Goal: Task Accomplishment & Management: Use online tool/utility

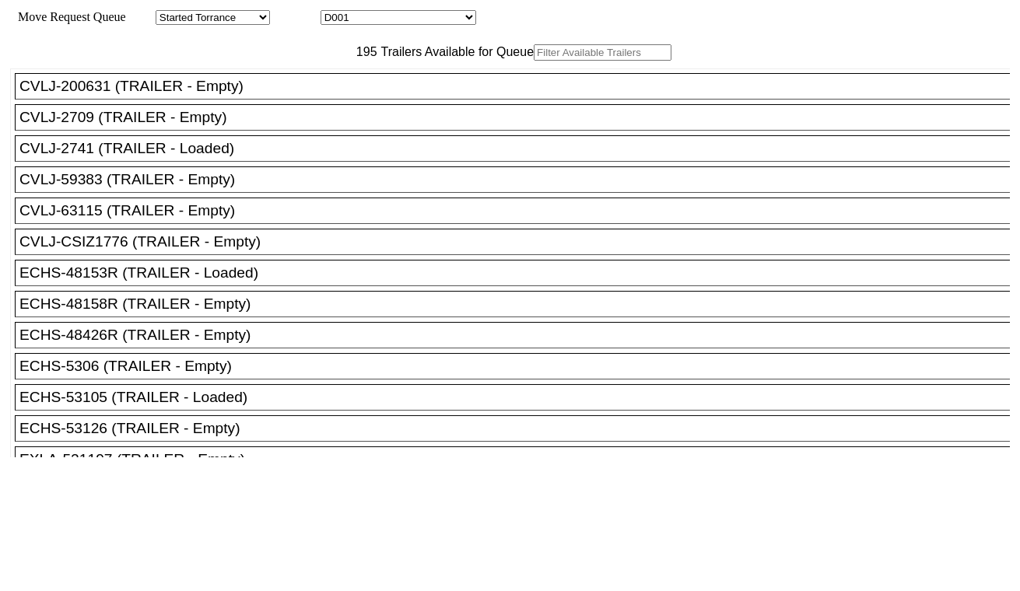
click at [367, 19] on select "D001 D002 D003 D004 D005 D006 D007 D008 D009 D010 D011 D012 D013 D014 D015 D016…" at bounding box center [398, 17] width 156 height 15
select select "3247"
click at [334, 12] on select "D001 D002 D003 D004 D005 D006 D007 D008 D009 D010 D011 D012 D013 D014 D015 D016…" at bounding box center [398, 17] width 156 height 15
click at [534, 61] on input "text" at bounding box center [603, 52] width 138 height 16
paste input "CAAU7653114"
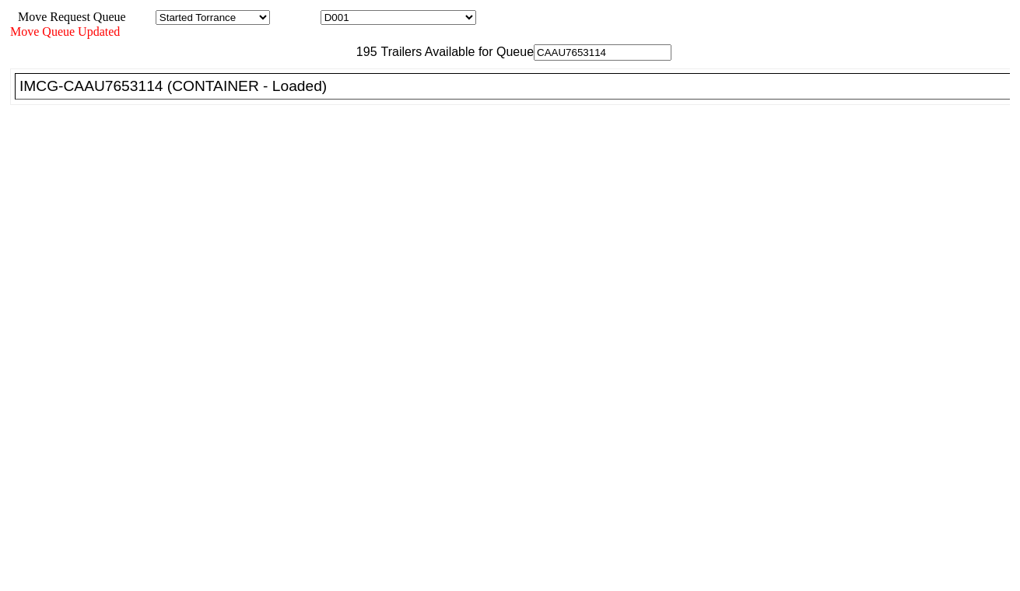
type input "CAAU7653114"
click at [313, 95] on div "IMCG-CAAU7653114 (CONTAINER - Loaded)" at bounding box center [518, 86] width 999 height 17
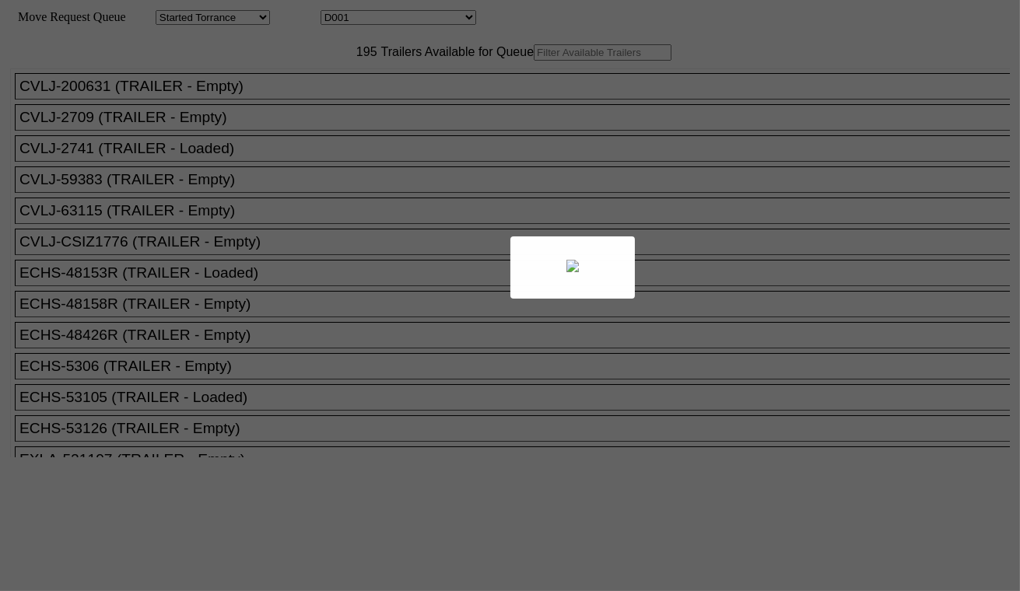
click at [394, 19] on div at bounding box center [510, 295] width 1020 height 591
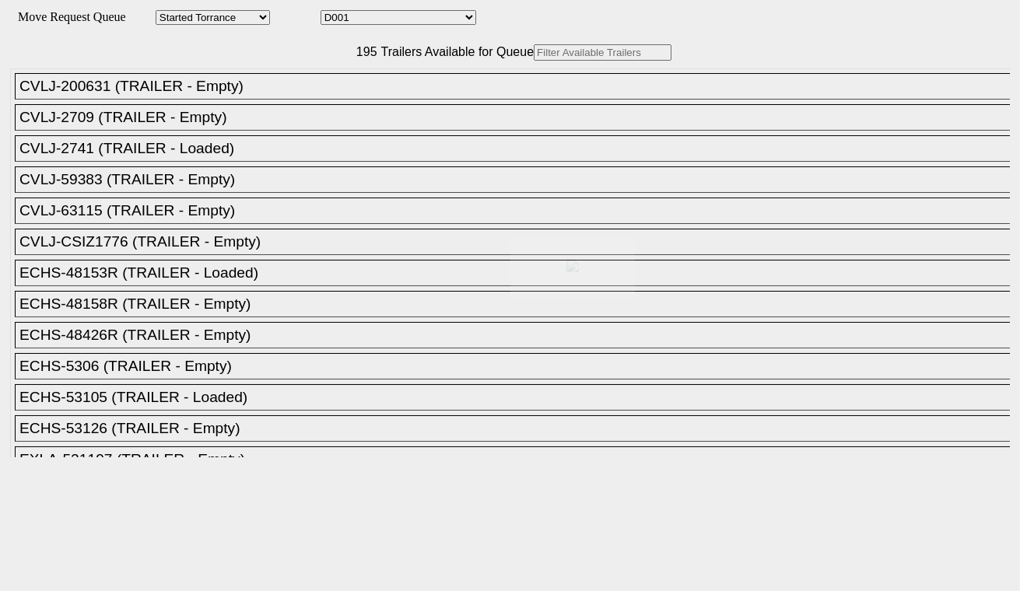
click at [394, 19] on div at bounding box center [510, 295] width 1020 height 591
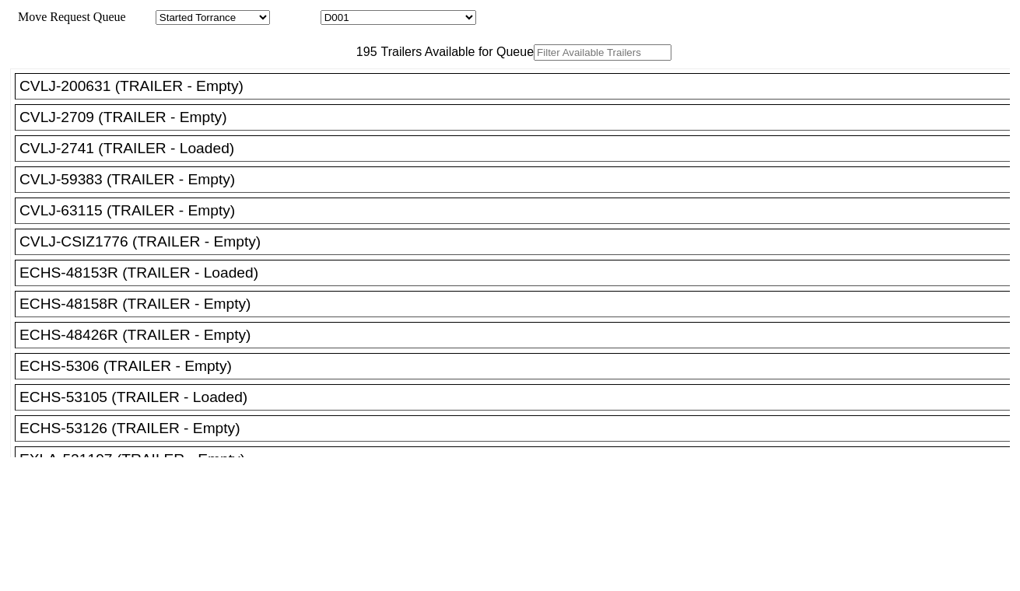
click at [394, 19] on select "D001 D002 D003 D004 D005 D006 D007 D008 D009 D010 D011 D012 D013 D014 D015 D016…" at bounding box center [398, 17] width 156 height 15
select select "3248"
click at [334, 12] on select "D001 D002 D003 D004 D005 D006 D007 D008 D009 D010 D011 D012 D013 D014 D015 D016…" at bounding box center [398, 17] width 156 height 15
click at [534, 61] on input "text" at bounding box center [603, 52] width 138 height 16
paste input "SEKU5780747"
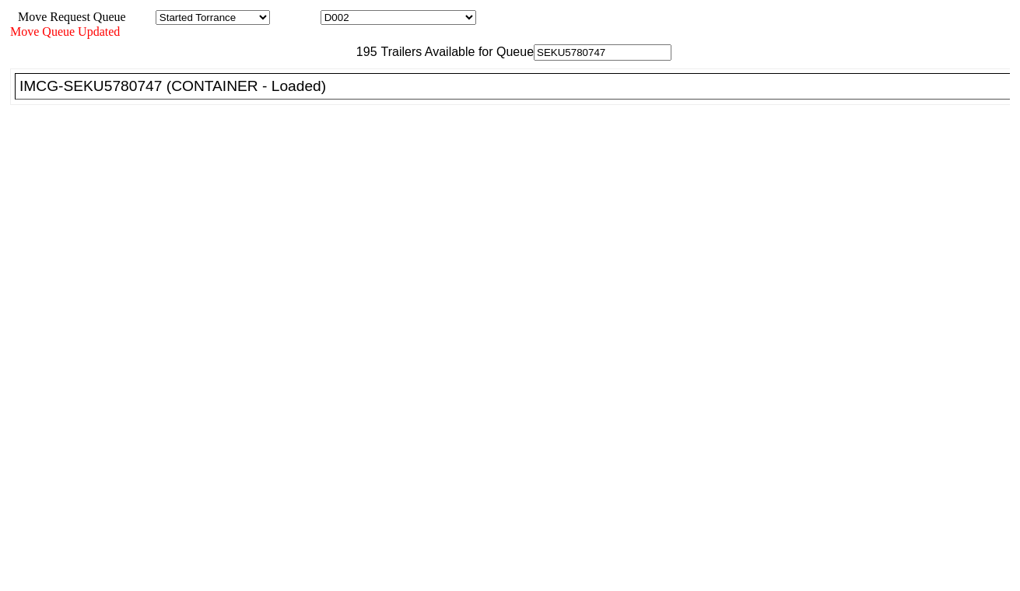
type input "SEKU5780747"
click at [327, 95] on div "IMCG-SEKU5780747 (CONTAINER - Loaded)" at bounding box center [518, 86] width 999 height 17
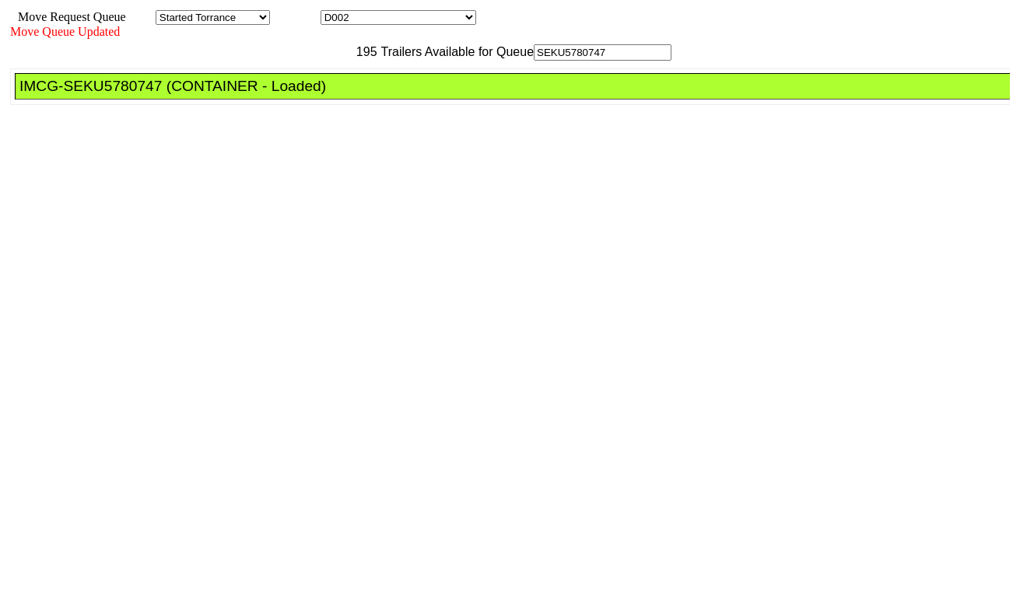
drag, startPoint x: 455, startPoint y: 204, endPoint x: 462, endPoint y: 208, distance: 8.0
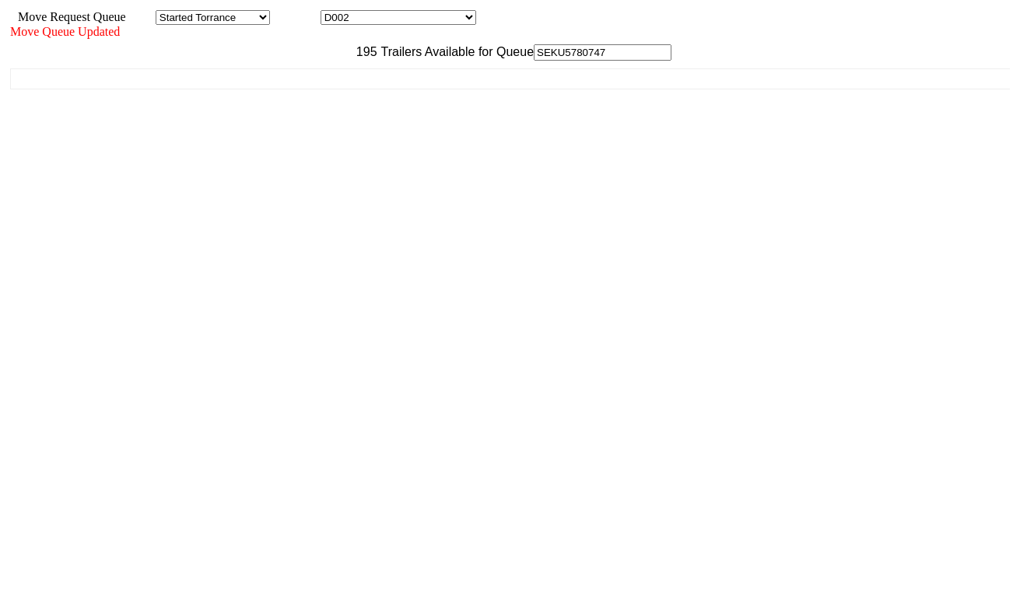
click at [794, 517] on div "195 Trailers Available for Queue SEKU5780747 CVLJ-200631 (TRAILER - Empty) CVLJ…" at bounding box center [509, 280] width 999 height 473
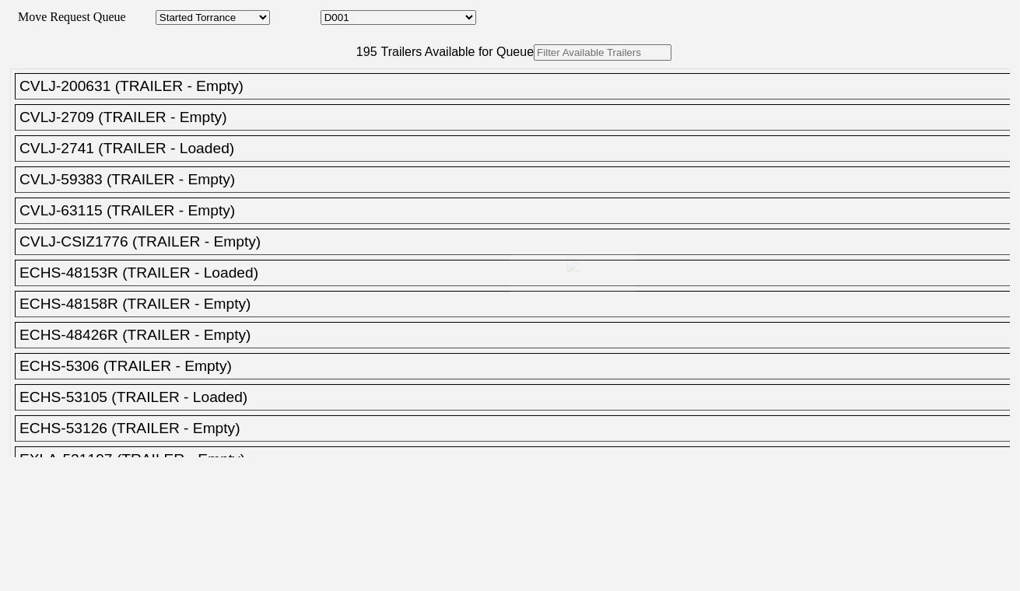
click at [372, 20] on select "D001 D002 D003 D004 D005 D006 D007 D008 D009 D010 D011 D012 D013 D014 D015 D016…" at bounding box center [398, 17] width 156 height 15
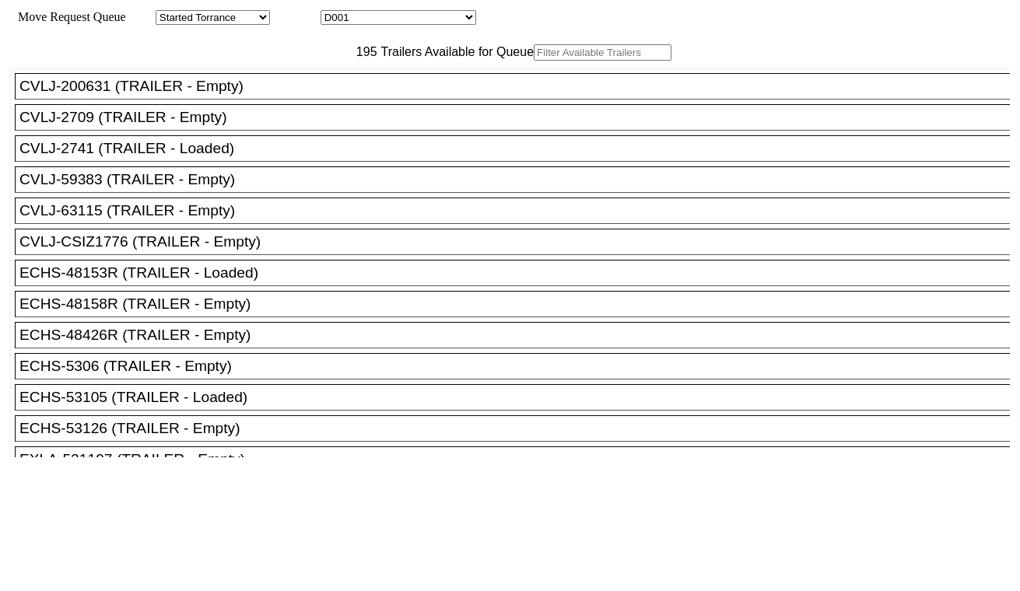
select select "3249"
click at [334, 12] on select "D001 D002 D003 D004 D005 D006 D007 D008 D009 D010 D011 D012 D013 D014 D015 D016…" at bounding box center [398, 17] width 156 height 15
click at [534, 61] on input "text" at bounding box center [603, 52] width 138 height 16
paste input "MRSU7671861"
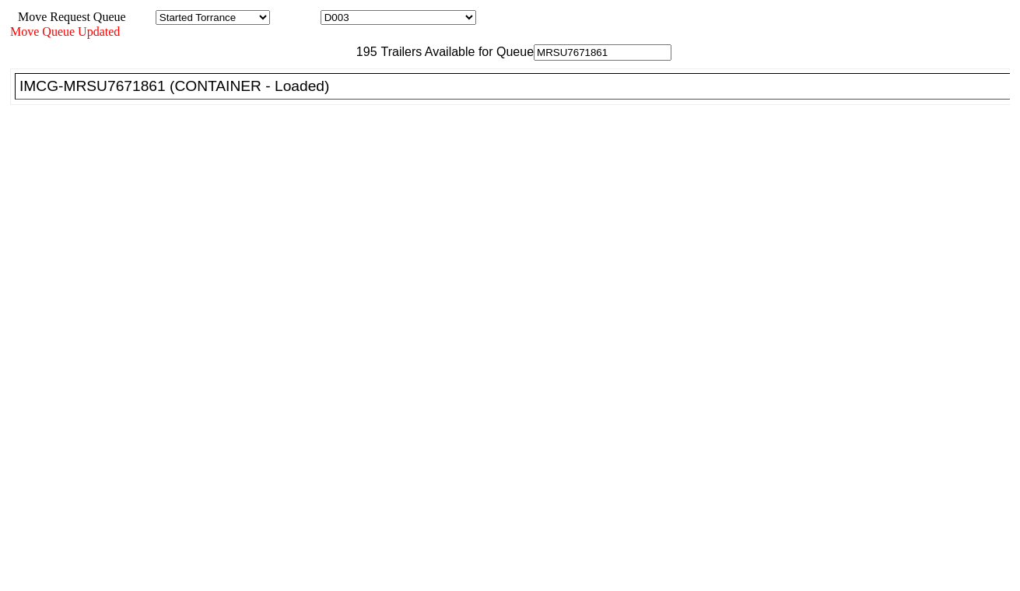
type input "MRSU7671861"
click at [314, 95] on div "IMCG-MRSU7671861 (CONTAINER - Loaded)" at bounding box center [518, 86] width 999 height 17
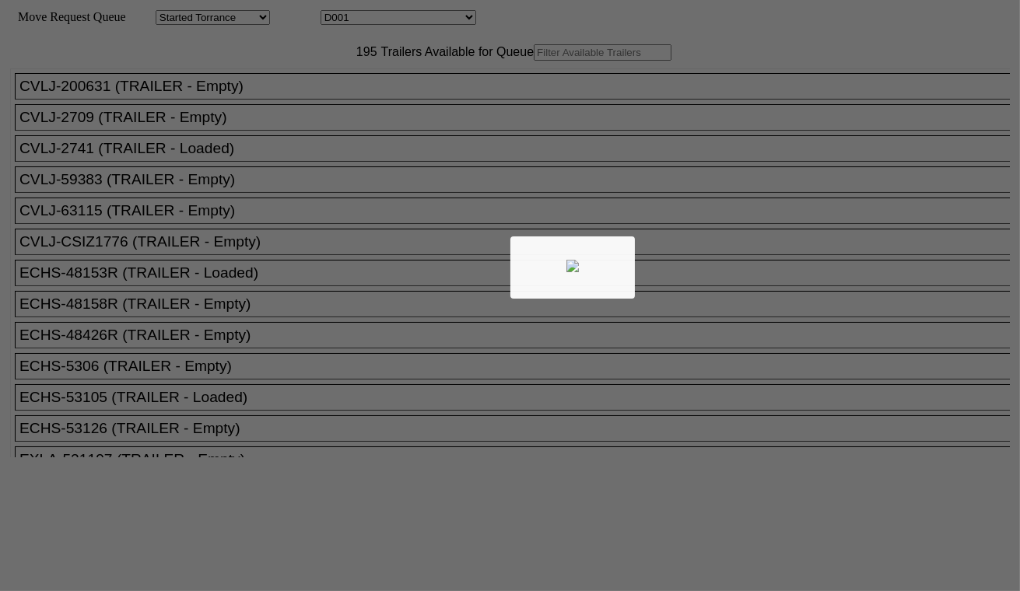
click at [325, 81] on div at bounding box center [510, 295] width 1020 height 591
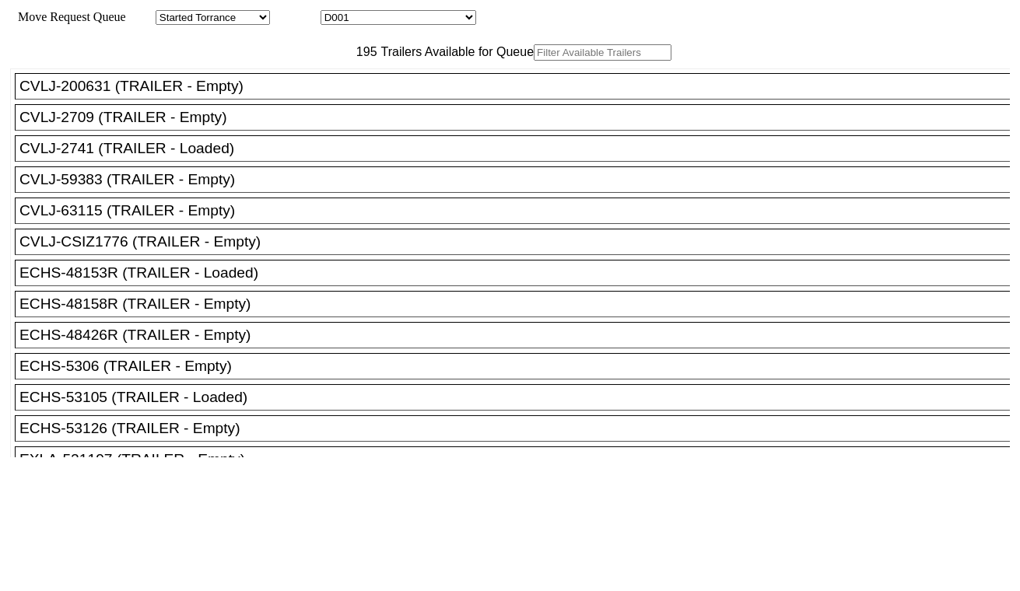
click at [534, 61] on input "text" at bounding box center [603, 52] width 138 height 16
paste input "CMAU6910424"
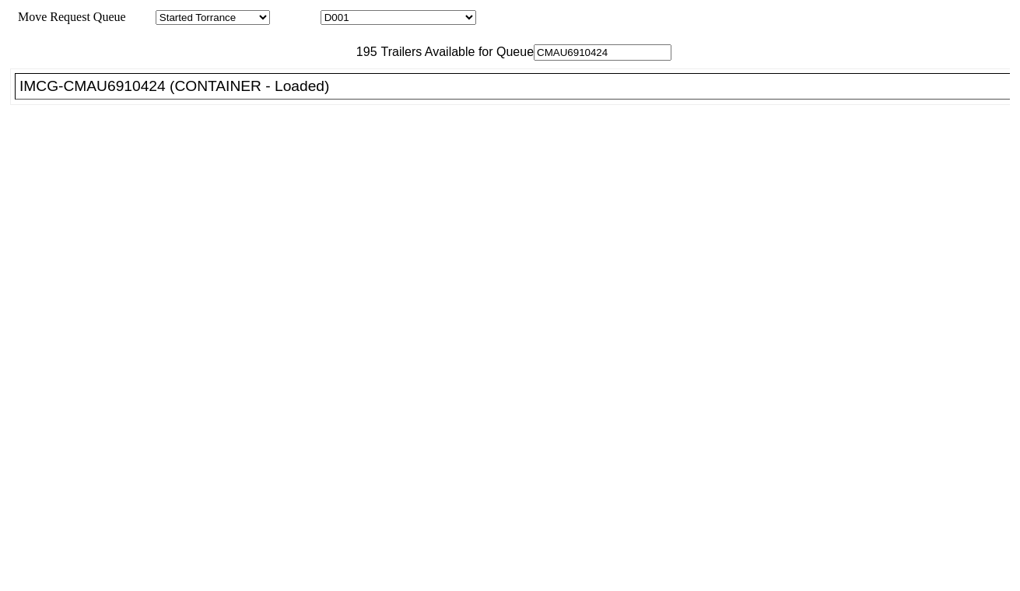
type input "CMAU6910424"
click at [320, 95] on div "IMCG-CMAU6910424 (CONTAINER - Loaded)" at bounding box center [518, 86] width 999 height 17
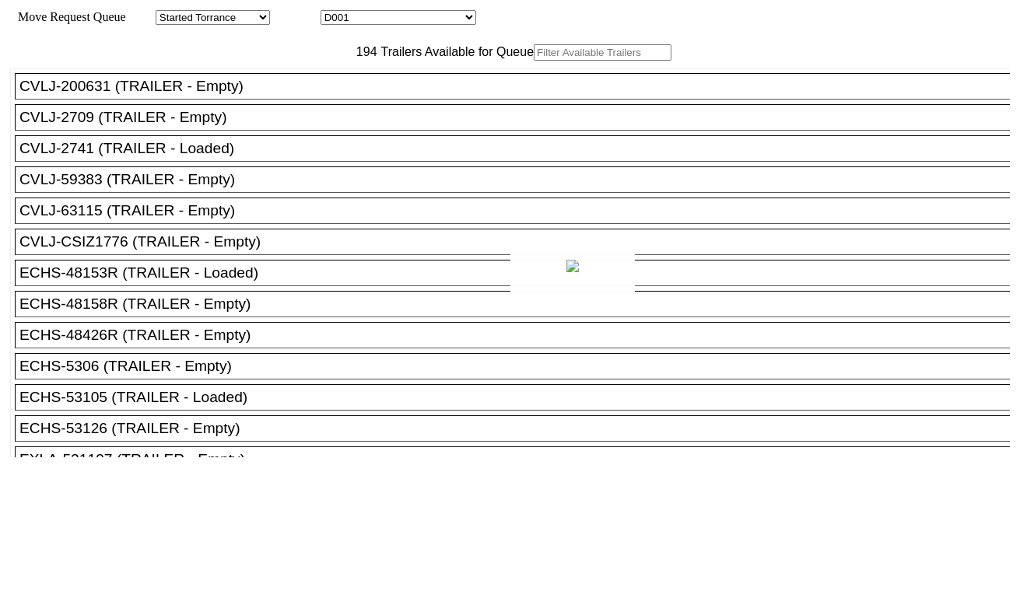
click at [372, 16] on div at bounding box center [510, 295] width 1020 height 591
click at [375, 18] on select "D001 D002 D003 D004 D005 D006 D007 D008 D009 D010 D011 D012 D013 D014 D015 D016…" at bounding box center [398, 17] width 156 height 15
select select "3251"
click at [334, 12] on select "D001 D002 D003 D004 D005 D006 D007 D008 D009 D010 D011 D012 D013 D014 D015 D016…" at bounding box center [398, 17] width 156 height 15
click at [534, 61] on input "text" at bounding box center [603, 52] width 138 height 16
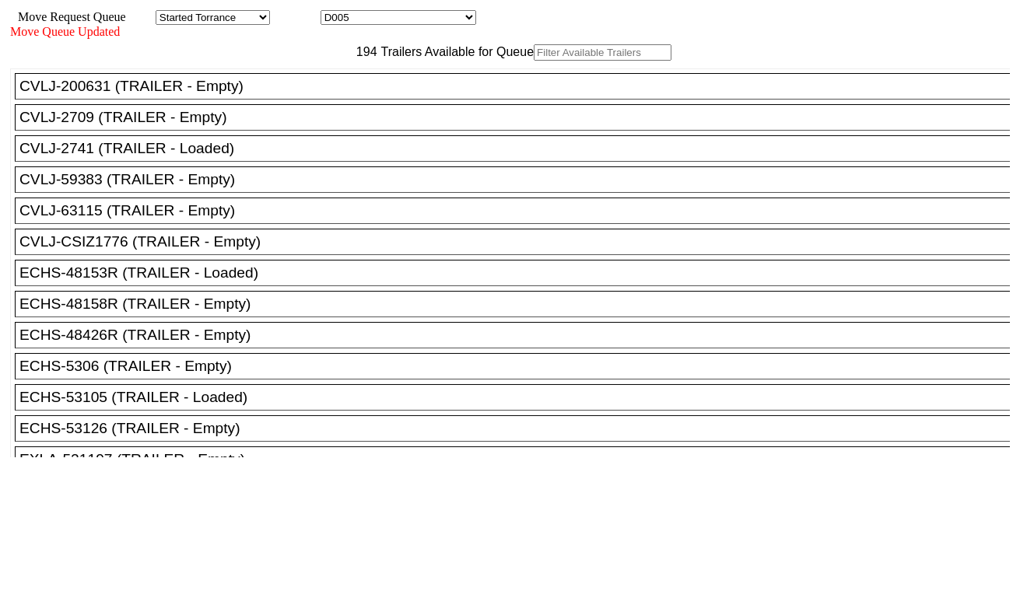
paste input "MRSU7302400"
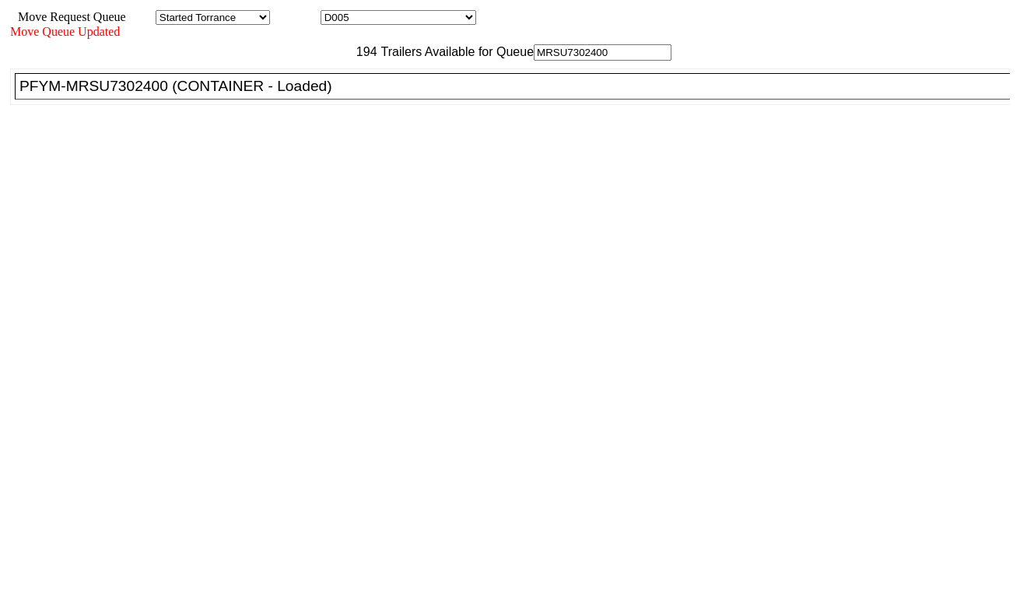
type input "MRSU7302400"
click at [324, 95] on div "PFYM-MRSU7302400 (CONTAINER - Loaded)" at bounding box center [518, 86] width 999 height 17
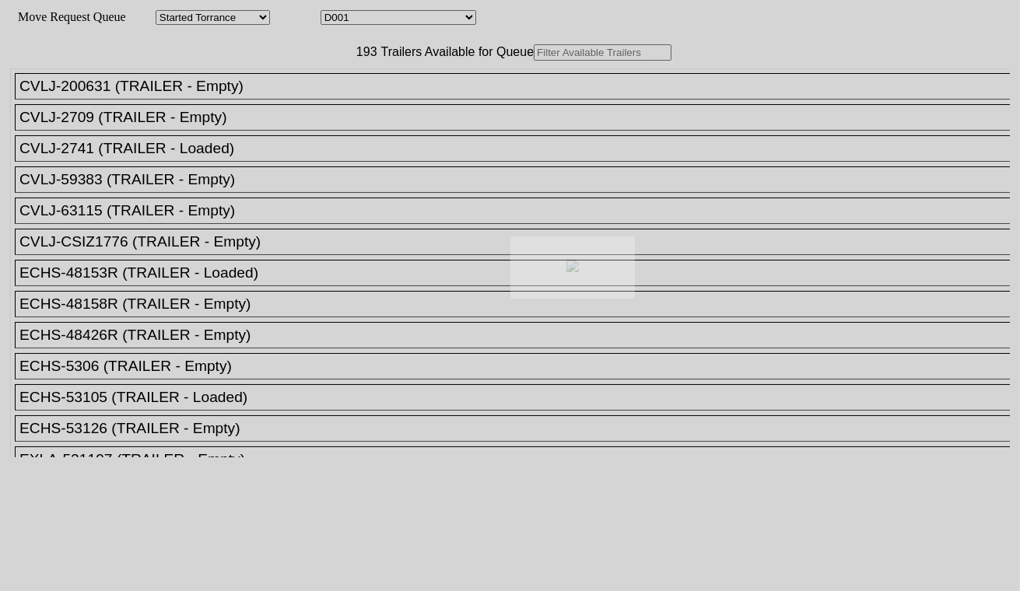
click at [425, 16] on body "Move Request Queue Area Started Torrance Lost Torrance Appt Torrance Bobtail B1…" at bounding box center [509, 262] width 1007 height 513
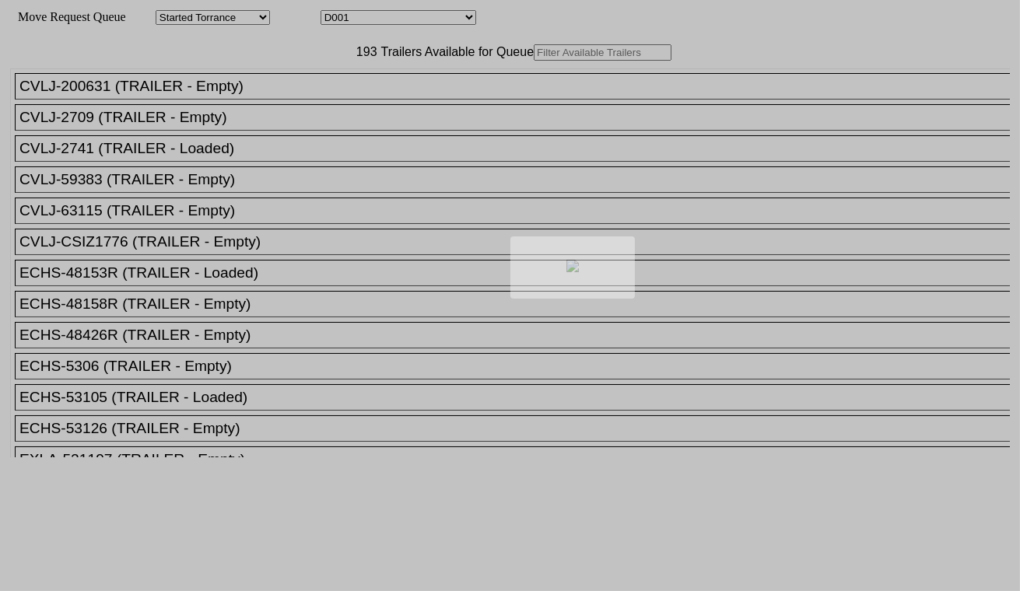
click at [425, 21] on div at bounding box center [510, 295] width 1020 height 591
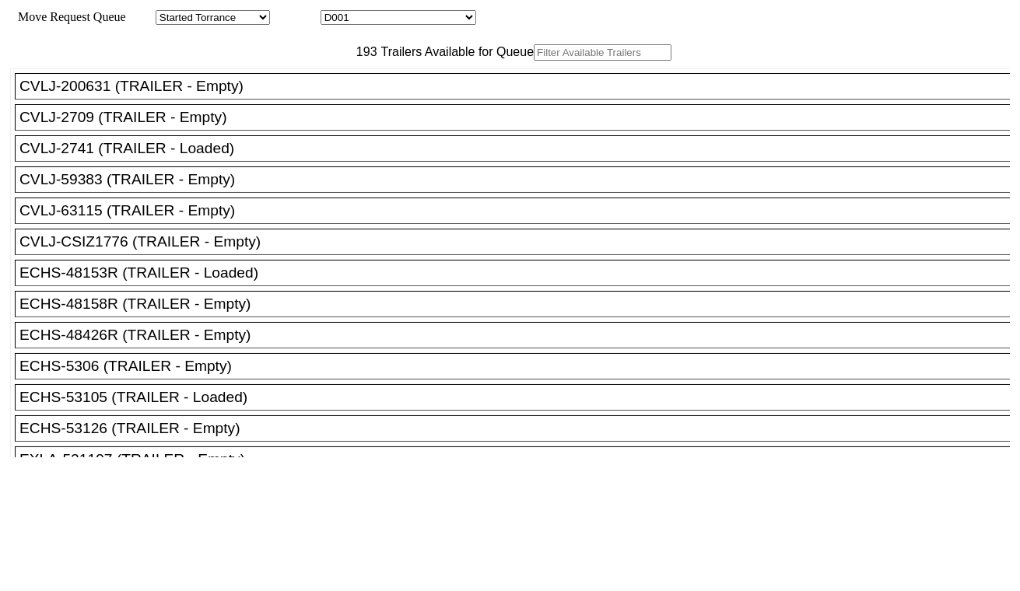
click at [425, 21] on select "D001 D002 D003 D004 D005 D006 D007 D008 D009 D010 D011 D012 D013 D014 D015 D016…" at bounding box center [398, 17] width 156 height 15
select select "3252"
click at [334, 12] on select "D001 D002 D003 D004 D005 D006 D007 D008 D009 D010 D011 D012 D013 D014 D015 D016…" at bounding box center [398, 17] width 156 height 15
click at [534, 61] on input "text" at bounding box center [603, 52] width 138 height 16
paste input "MRSU8785339"
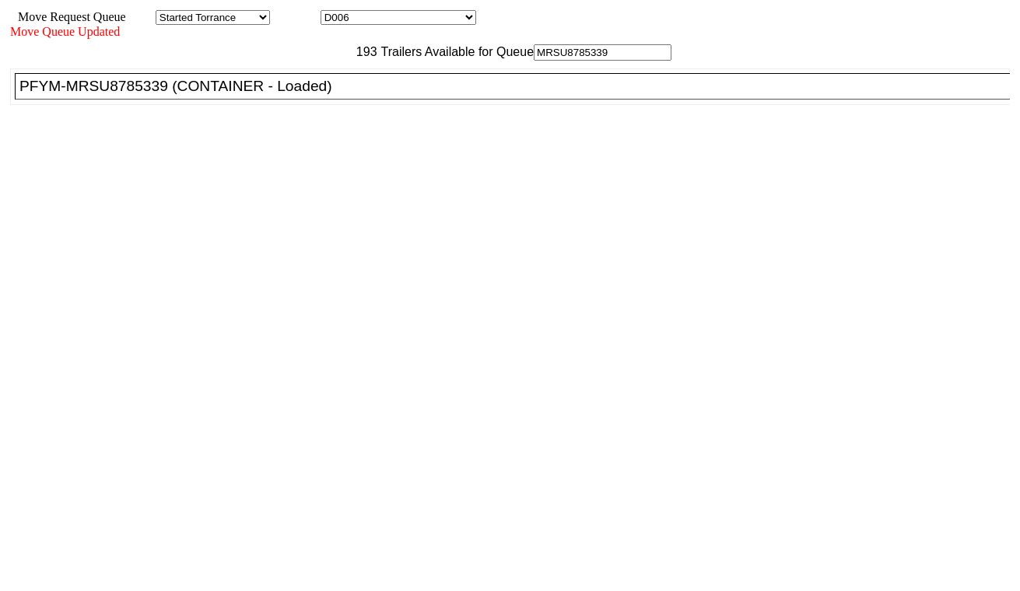
type input "MRSU8785339"
click at [322, 95] on div "PFYM-MRSU8785339 (CONTAINER - Loaded)" at bounding box center [518, 86] width 999 height 17
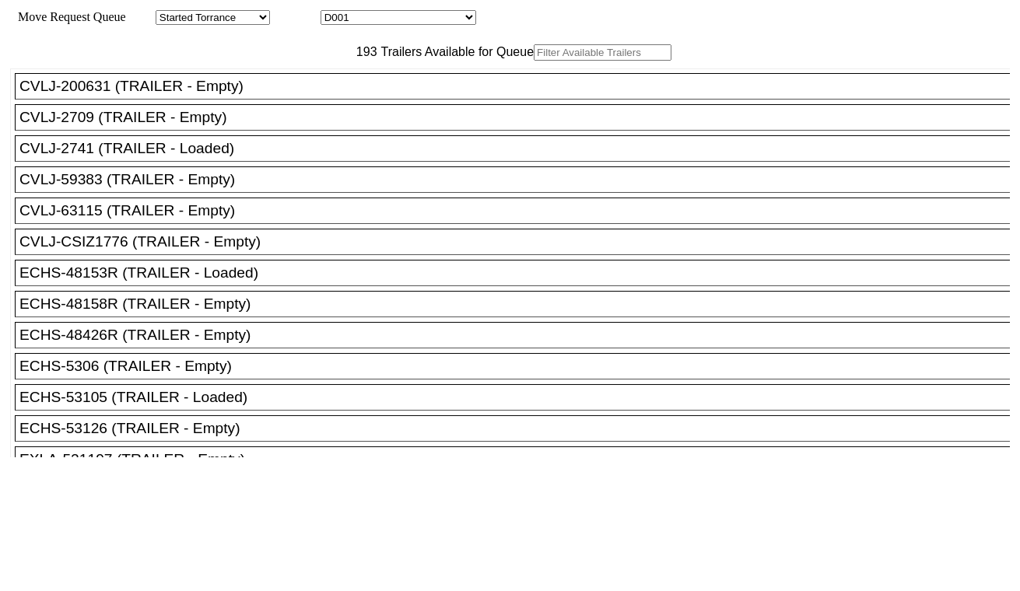
click at [390, 21] on select "D001 D002 D003 D004 D005 D006 D007 D008 D009 D010 D011 D012 D013 D014 D015 D016…" at bounding box center [398, 17] width 156 height 15
select select "3254"
click at [334, 12] on select "D001 D002 D003 D004 D005 D006 D007 D008 D009 D010 D011 D012 D013 D014 D015 D016…" at bounding box center [398, 17] width 156 height 15
click at [534, 61] on input "text" at bounding box center [603, 52] width 138 height 16
paste input "FFAU4334117"
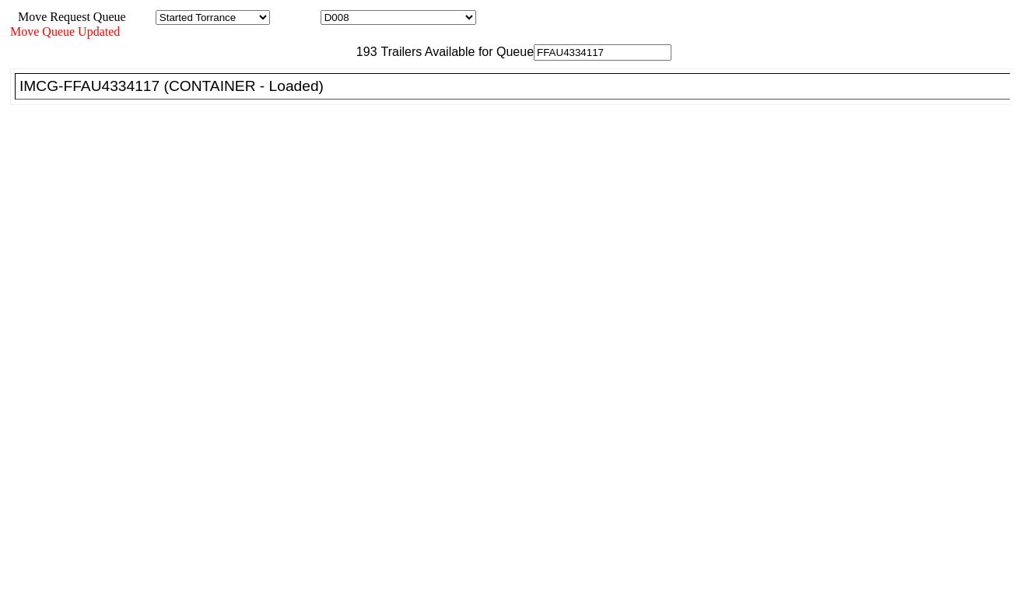
type input "FFAU4334117"
click at [346, 95] on div "IMCG-FFAU4334117 (CONTAINER - Loaded)" at bounding box center [518, 86] width 999 height 17
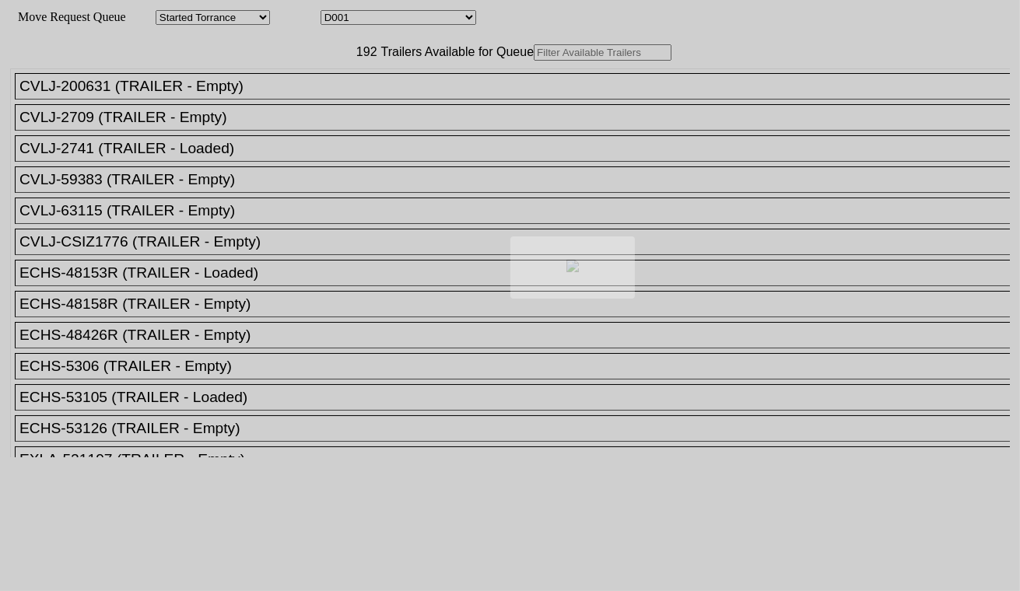
click at [381, 19] on body "Move Request Queue Area Started Torrance Lost Torrance Appt Torrance Bobtail B1…" at bounding box center [509, 262] width 1007 height 513
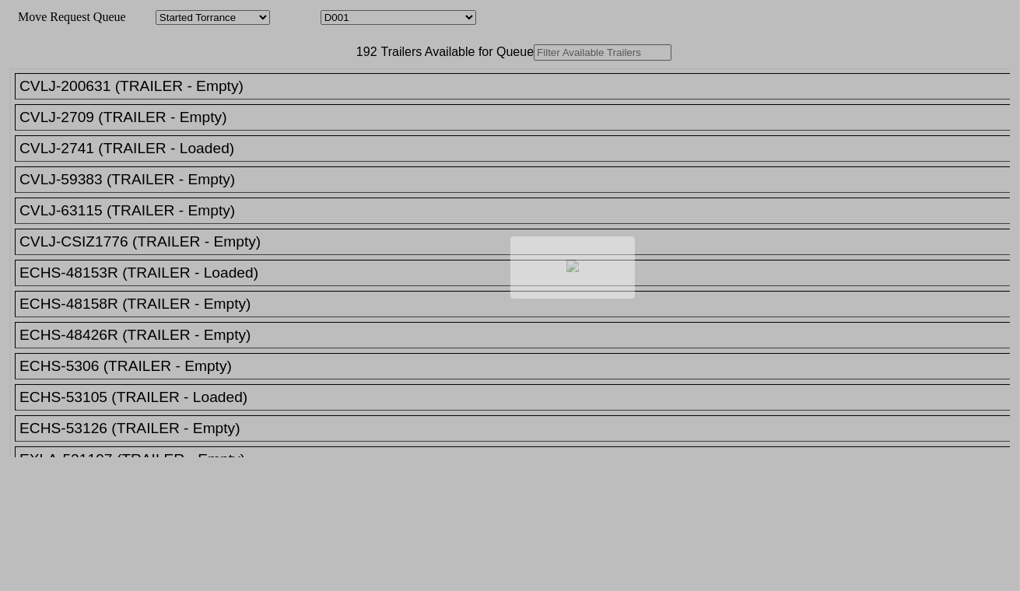
click at [381, 19] on div at bounding box center [510, 295] width 1020 height 591
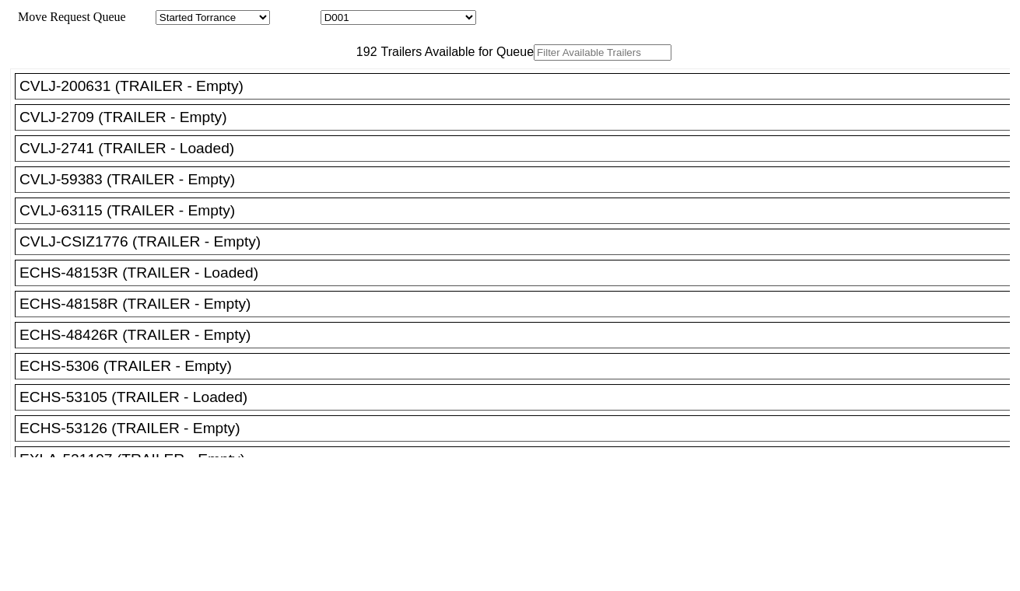
click at [386, 22] on select "D001 D002 D003 D004 D005 D006 D007 D008 D009 D010 D011 D012 D013 D014 D015 D016…" at bounding box center [398, 17] width 156 height 15
select select "3255"
click at [334, 12] on select "D001 D002 D003 D004 D005 D006 D007 D008 D009 D010 D011 D012 D013 D014 D015 D016…" at bounding box center [398, 17] width 156 height 15
click at [534, 61] on input "text" at bounding box center [603, 52] width 138 height 16
paste input "SEGU4450089"
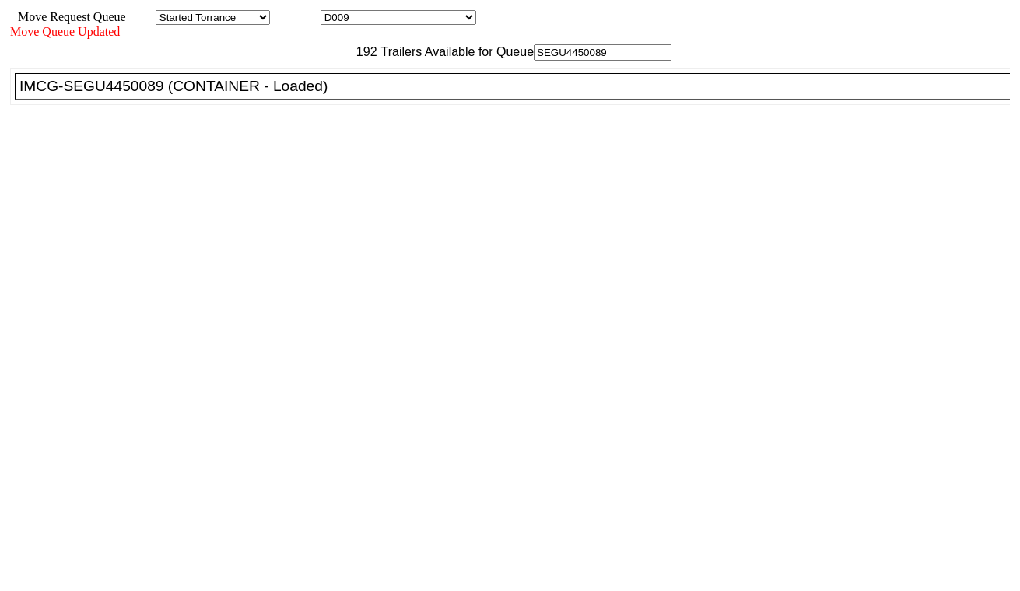
type input "SEGU4450089"
click at [330, 95] on div "IMCG-SEGU4450089 (CONTAINER - Loaded)" at bounding box center [518, 86] width 999 height 17
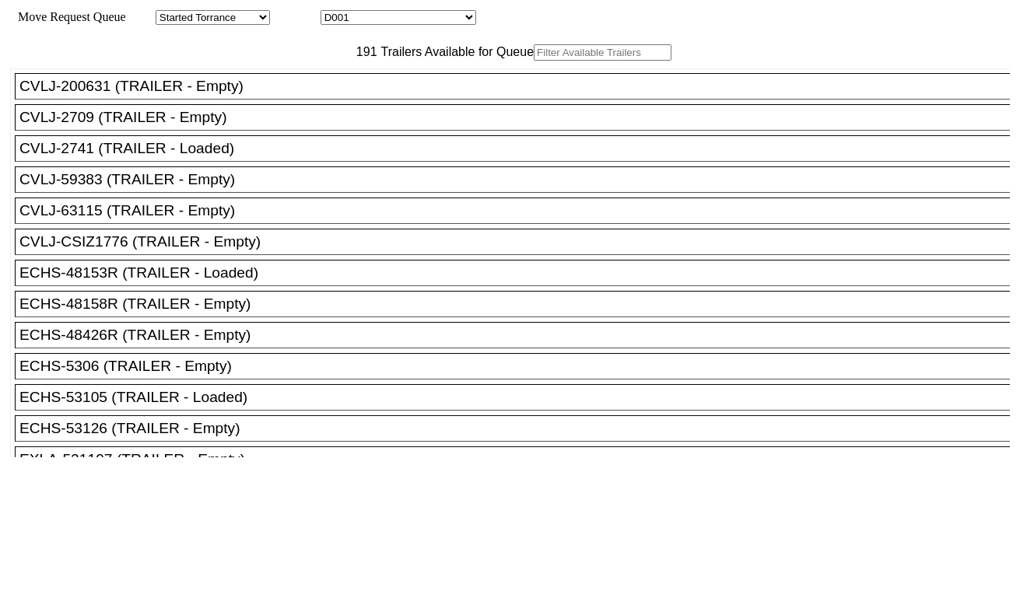
click at [397, 21] on select "D001 D002 D003 D004 D005 D006 D007 D008 D009 D010 D011 D012 D013 D014 D015 D016…" at bounding box center [398, 17] width 156 height 15
select select "3256"
click at [334, 12] on select "D001 D002 D003 D004 D005 D006 D007 D008 D009 D010 D011 D012 D013 D014 D015 D016…" at bounding box center [398, 17] width 156 height 15
click at [534, 61] on input "text" at bounding box center [603, 52] width 138 height 16
paste input "MRSU8820980"
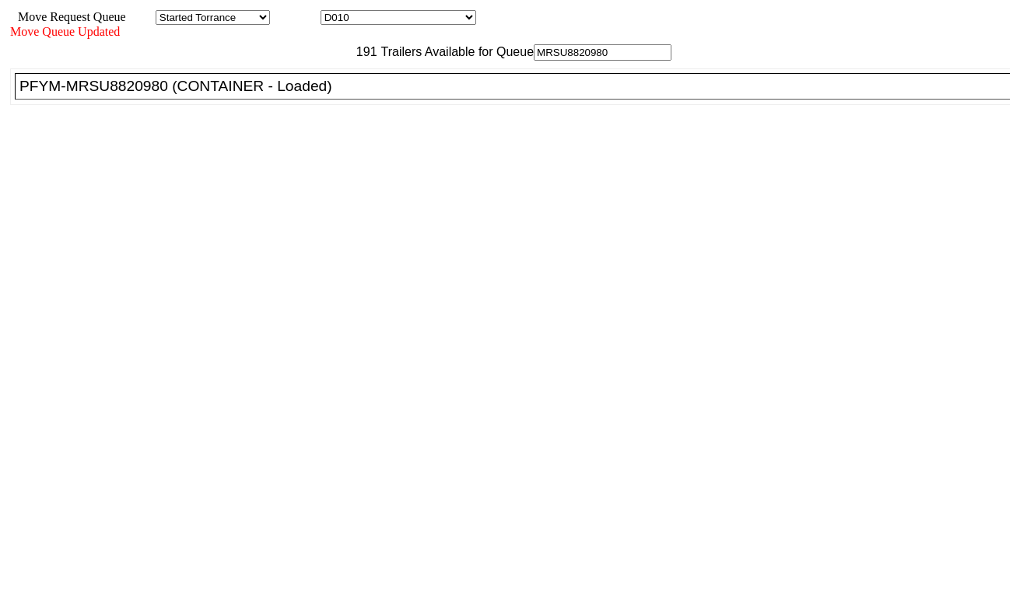
type input "MRSU8820980"
click at [323, 95] on div "PFYM-MRSU8820980 (CONTAINER - Loaded)" at bounding box center [518, 86] width 999 height 17
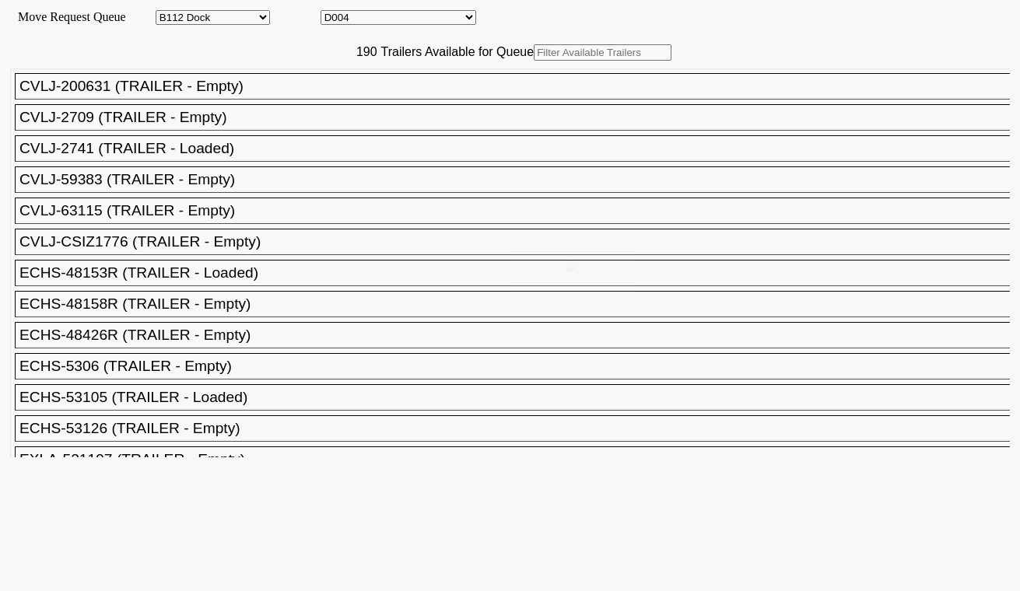
select select "121"
click at [394, 19] on select "D001 D002 D003 D004 D005 D006 D007 D008 D009 D010 D011 D012 D013 D014 D015 D016…" at bounding box center [398, 17] width 156 height 15
select select "3257"
click at [334, 12] on select "D001 D002 D003 D004 D005 D006 D007 D008 D009 D010 D011 D012 D013 D014 D015 D016…" at bounding box center [398, 17] width 156 height 15
click at [534, 61] on input "text" at bounding box center [603, 52] width 138 height 16
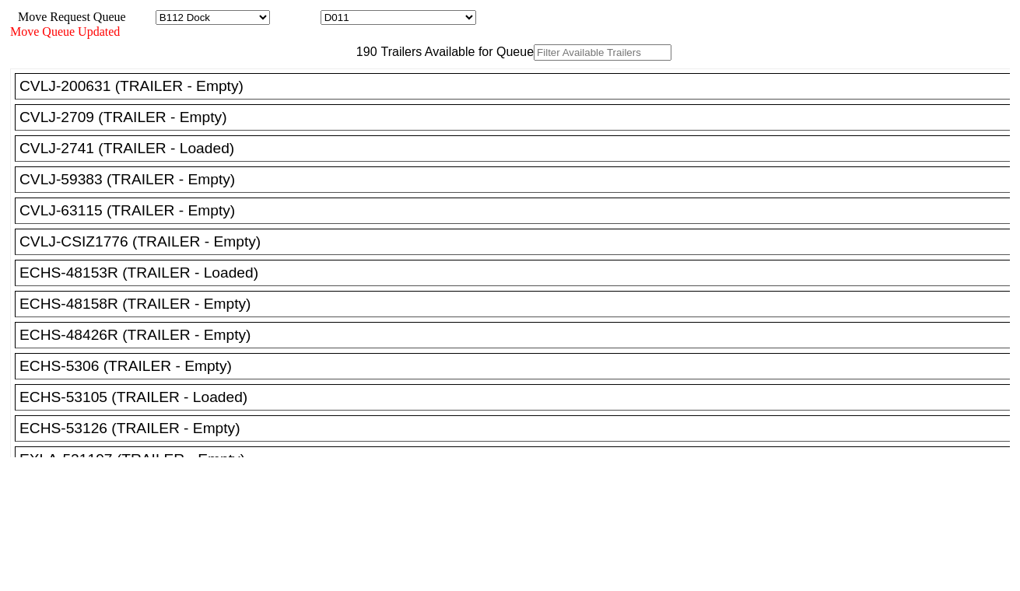
paste input "UETU6652651"
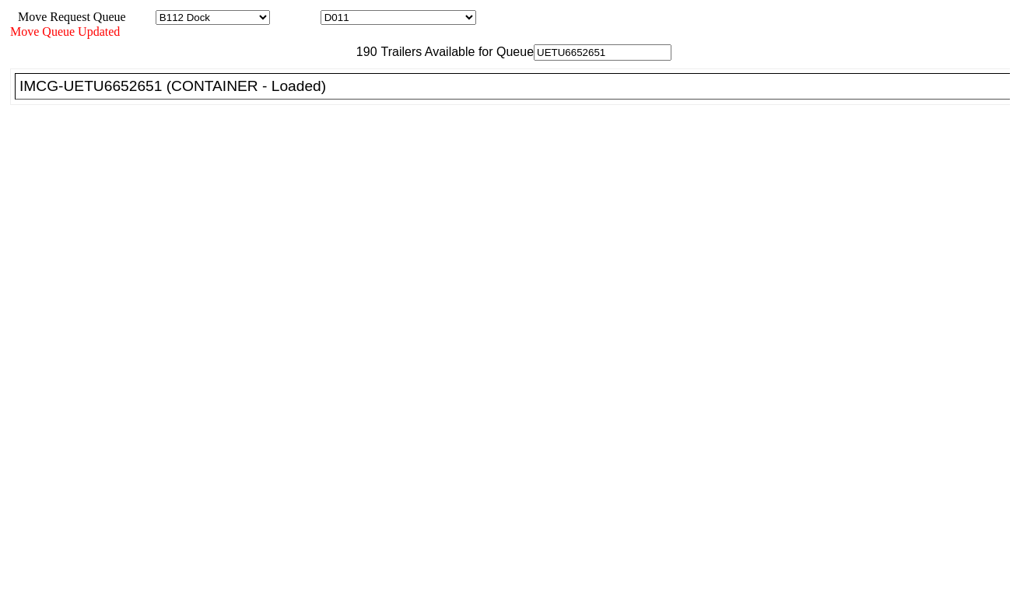
type input "UETU6652651"
click at [327, 95] on div "IMCG-UETU6652651 (CONTAINER - Loaded)" at bounding box center [518, 86] width 999 height 17
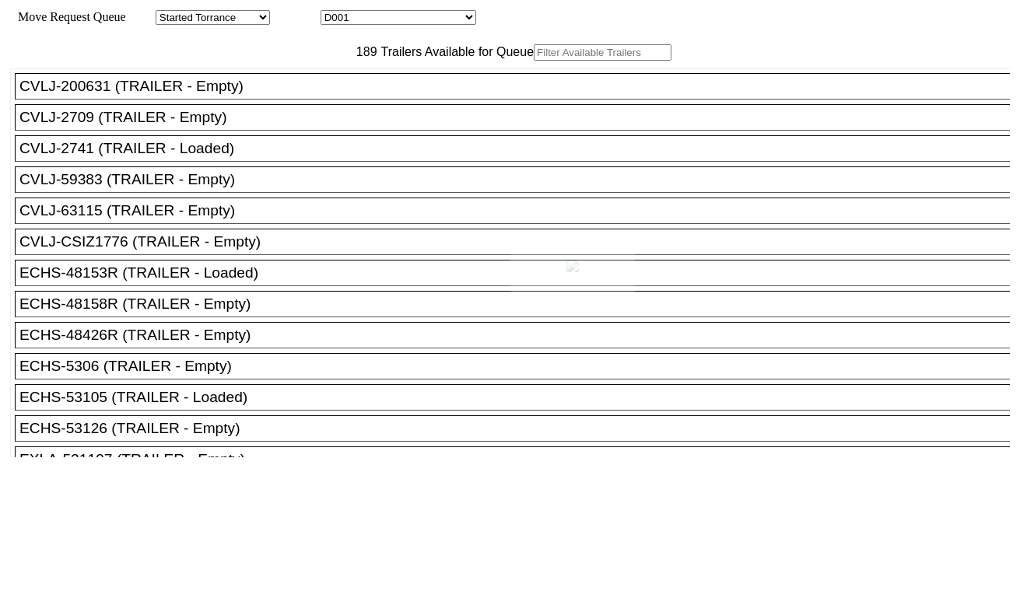
click at [418, 21] on div at bounding box center [510, 295] width 1020 height 591
click at [418, 19] on select "D001 D002 D003 D004 D005 D006 D007 D008 D009 D010 D011 D012 D013 D014 D015 D016…" at bounding box center [398, 17] width 156 height 15
select select "3258"
click at [334, 12] on select "D001 D002 D003 D004 D005 D006 D007 D008 D009 D010 D011 D012 D013 D014 D015 D016…" at bounding box center [398, 17] width 156 height 15
click at [534, 61] on input "text" at bounding box center [603, 52] width 138 height 16
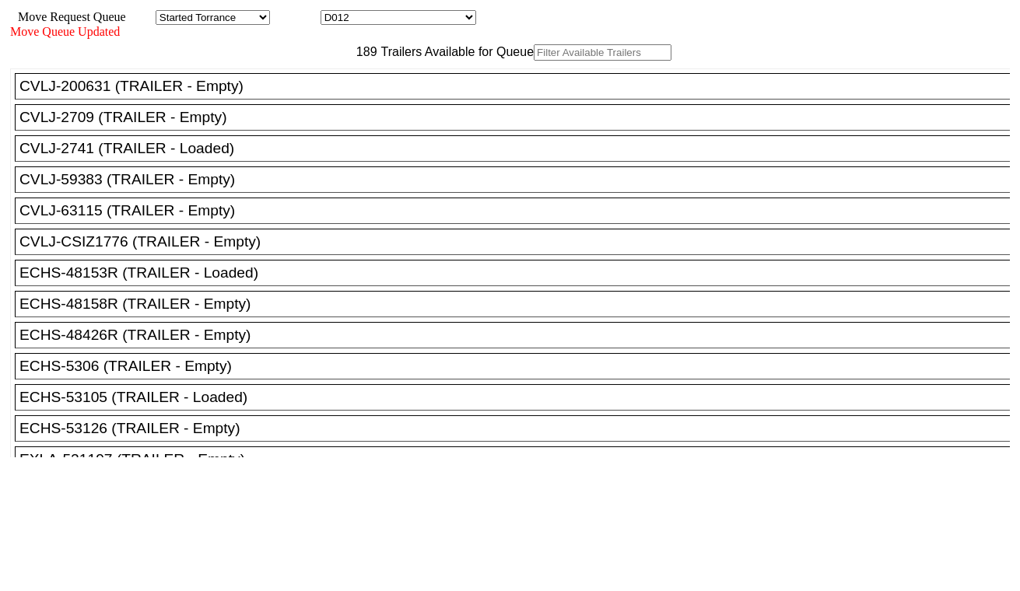
paste input "TCNU3611626"
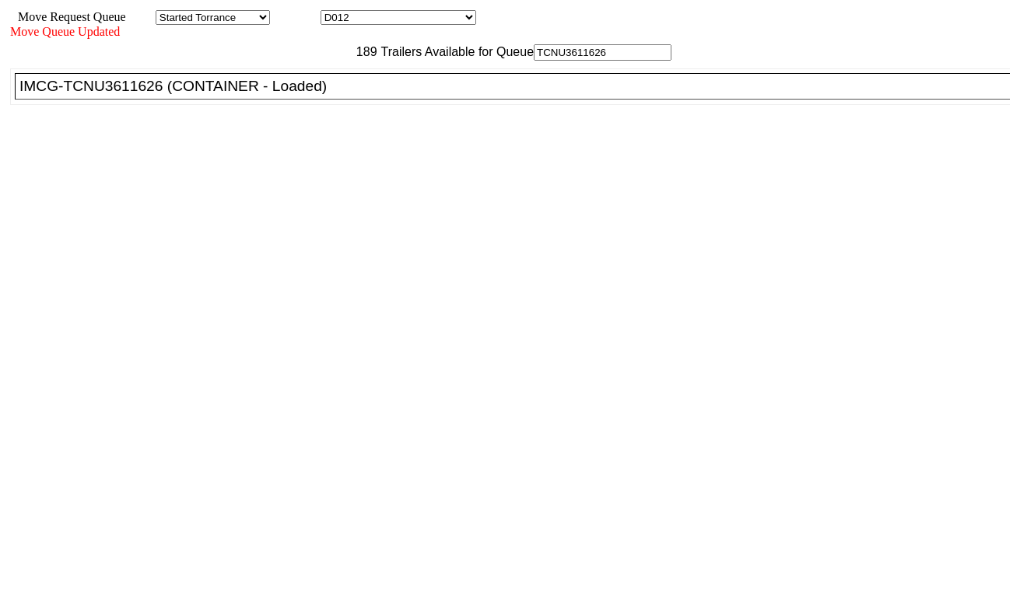
type input "TCNU3611626"
click at [334, 95] on div "IMCG-TCNU3611626 (CONTAINER - Loaded)" at bounding box center [518, 86] width 999 height 17
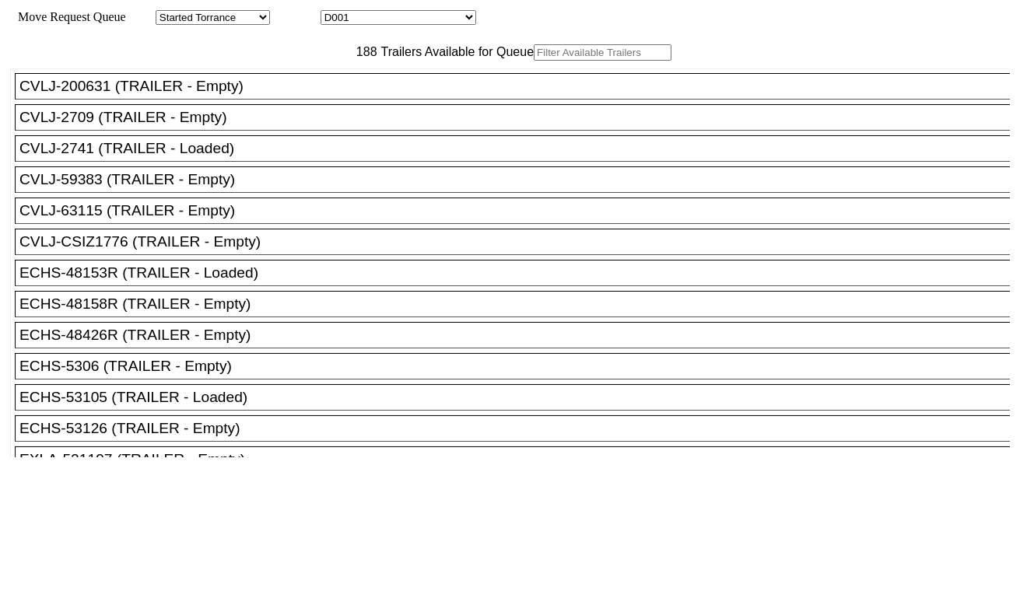
click at [392, 19] on select "D001 D002 D003 D004 D005 D006 D007 D008 D009 D010 D011 D012 D013 D014 D015 D016…" at bounding box center [398, 17] width 156 height 15
select select "3259"
click at [334, 12] on select "D001 D002 D003 D004 D005 D006 D007 D008 D009 D010 D011 D012 D013 D014 D015 D016…" at bounding box center [398, 17] width 156 height 15
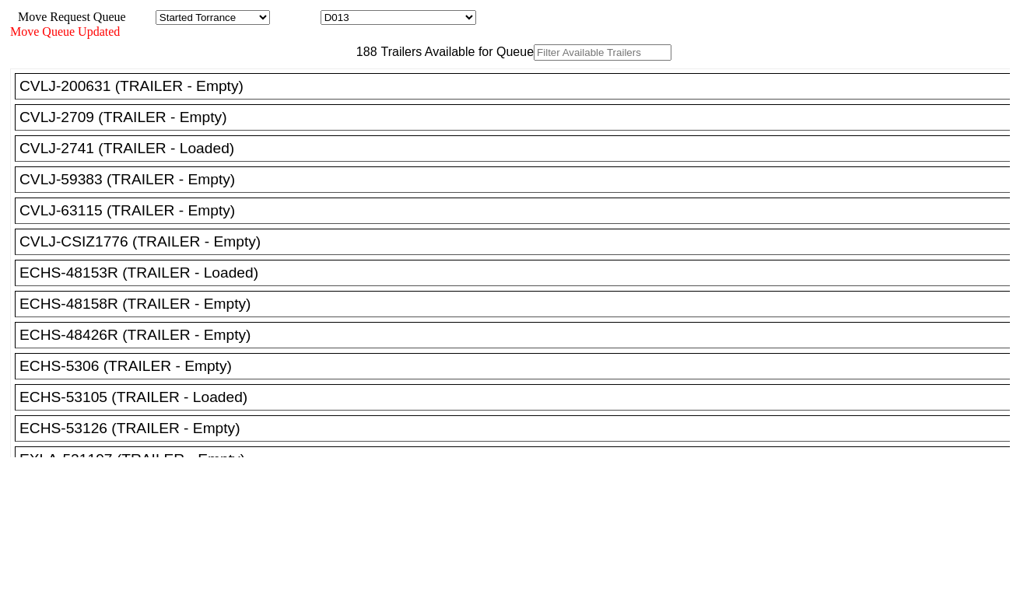
click at [534, 61] on input "text" at bounding box center [603, 52] width 138 height 16
paste input "FANU3464866"
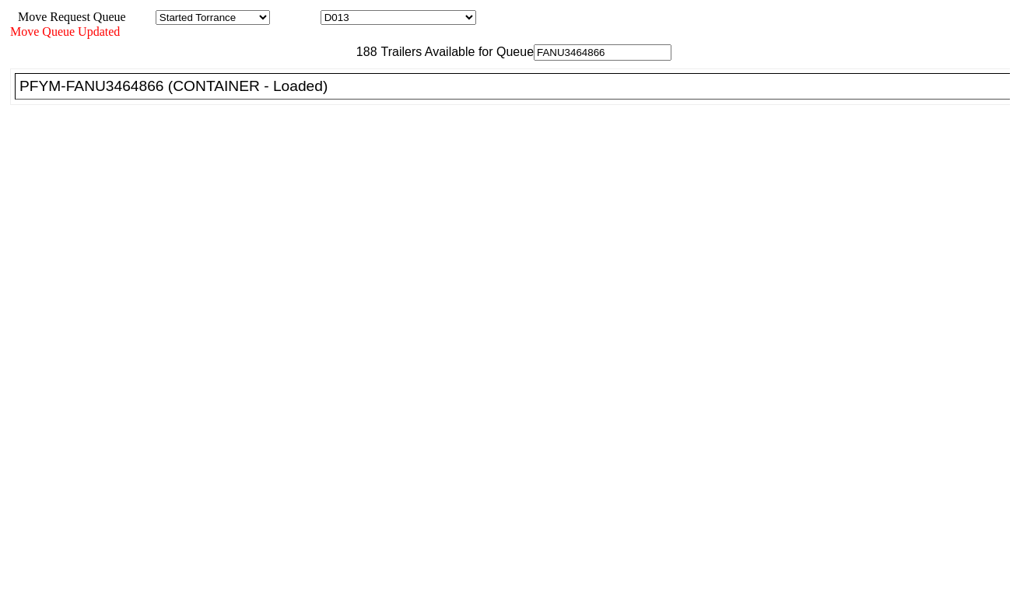
type input "FANU3464866"
click at [311, 100] on li "PFYM-FANU3464866 (CONTAINER - Loaded)" at bounding box center [519, 86] width 1009 height 26
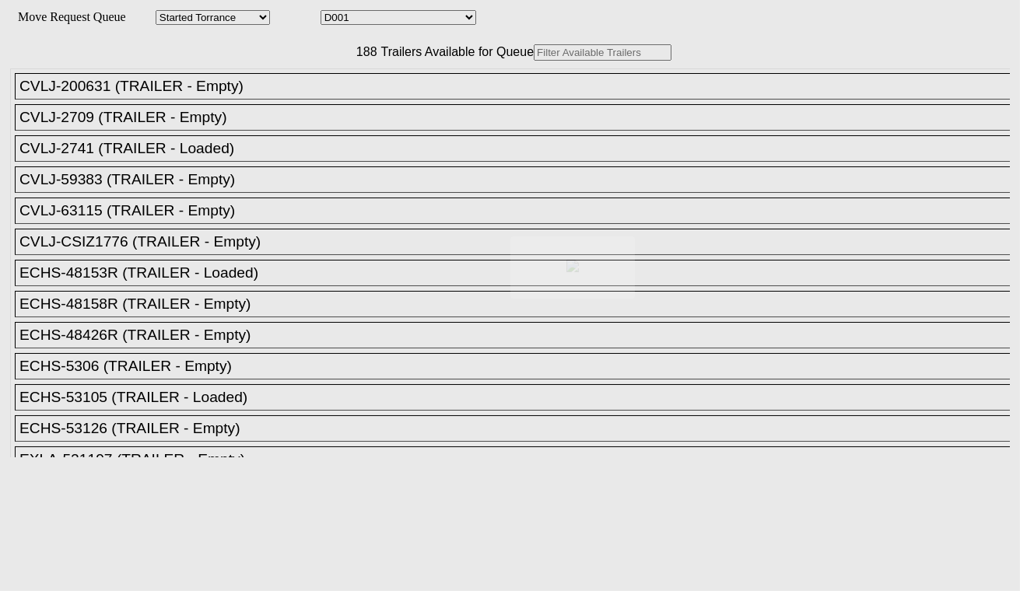
click at [379, 18] on body "Move Request Queue Area Started Torrance Lost Torrance Appt Torrance Bobtail B1…" at bounding box center [509, 262] width 1007 height 513
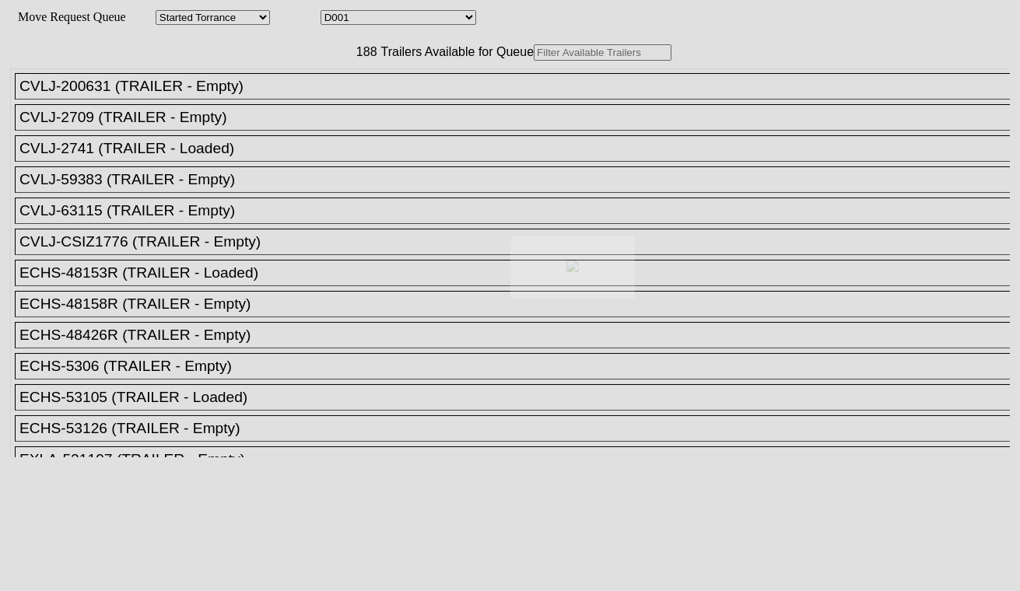
click at [383, 18] on div at bounding box center [510, 295] width 1020 height 591
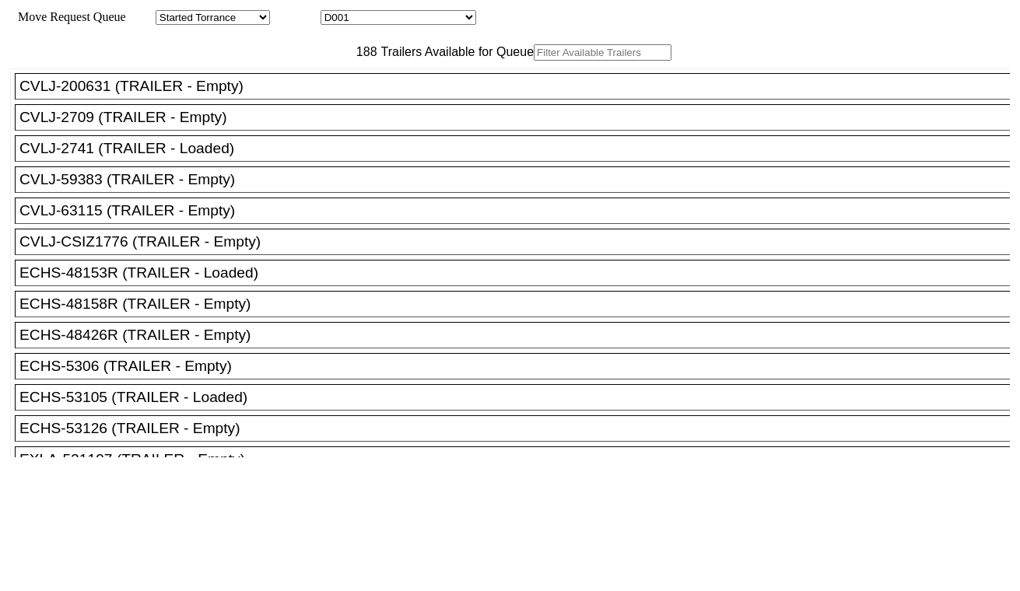
click at [383, 18] on select "D001 D002 D003 D004 D005 D006 D007 D008 D009 D010 D011 D012 D013 D014 D015 D016…" at bounding box center [398, 17] width 156 height 15
select select "3260"
click at [334, 12] on select "D001 D002 D003 D004 D005 D006 D007 D008 D009 D010 D011 D012 D013 D014 D015 D016…" at bounding box center [398, 17] width 156 height 15
click at [534, 61] on input "text" at bounding box center [603, 52] width 138 height 16
paste input "CAAU6336347"
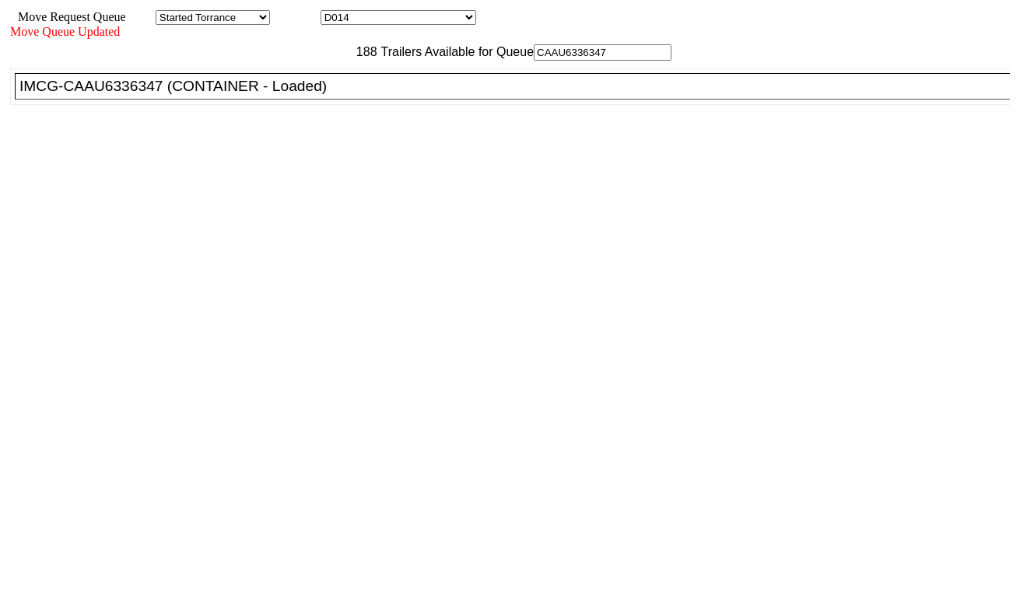
type input "CAAU6336347"
click at [327, 95] on div "IMCG-CAAU6336347 (CONTAINER - Loaded)" at bounding box center [518, 86] width 999 height 17
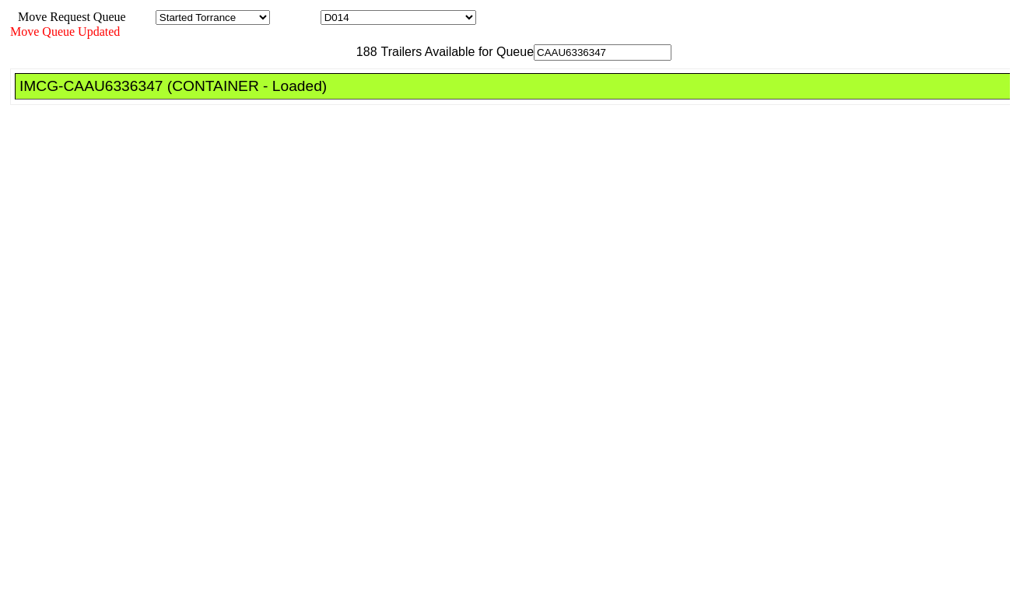
drag, startPoint x: 444, startPoint y: 194, endPoint x: 456, endPoint y: 205, distance: 16.0
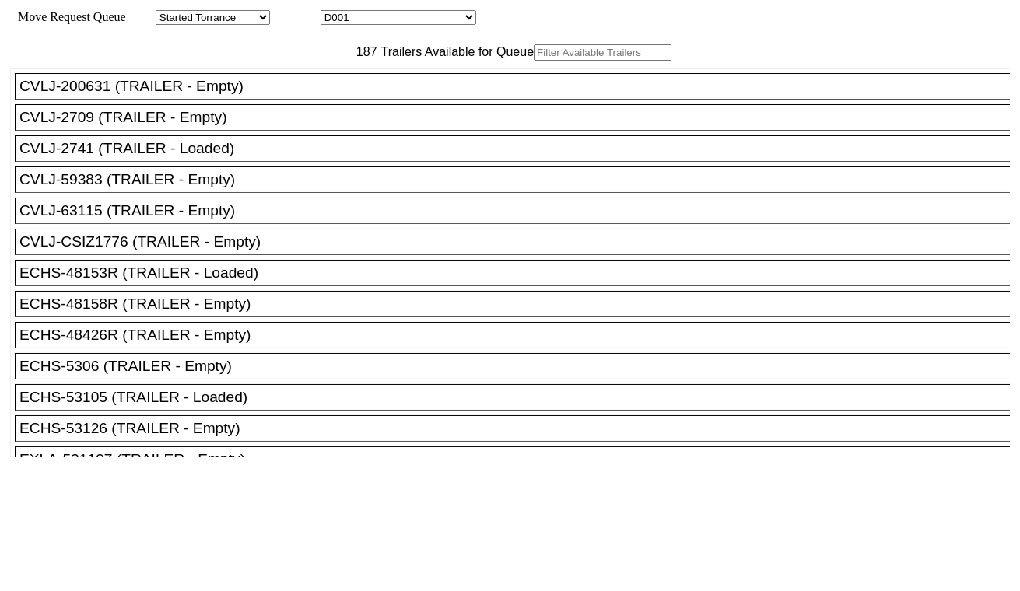
click at [383, 21] on select "D001 D002 D003 D004 D005 D006 D007 D008 D009 D010 D011 D012 D013 D014 D015 D016…" at bounding box center [398, 17] width 156 height 15
select select "3261"
click at [334, 12] on select "D001 D002 D003 D004 D005 D006 D007 D008 D009 D010 D011 D012 D013 D014 D015 D016…" at bounding box center [398, 17] width 156 height 15
click at [534, 61] on input "text" at bounding box center [603, 52] width 138 height 16
paste input "CMAU6933610"
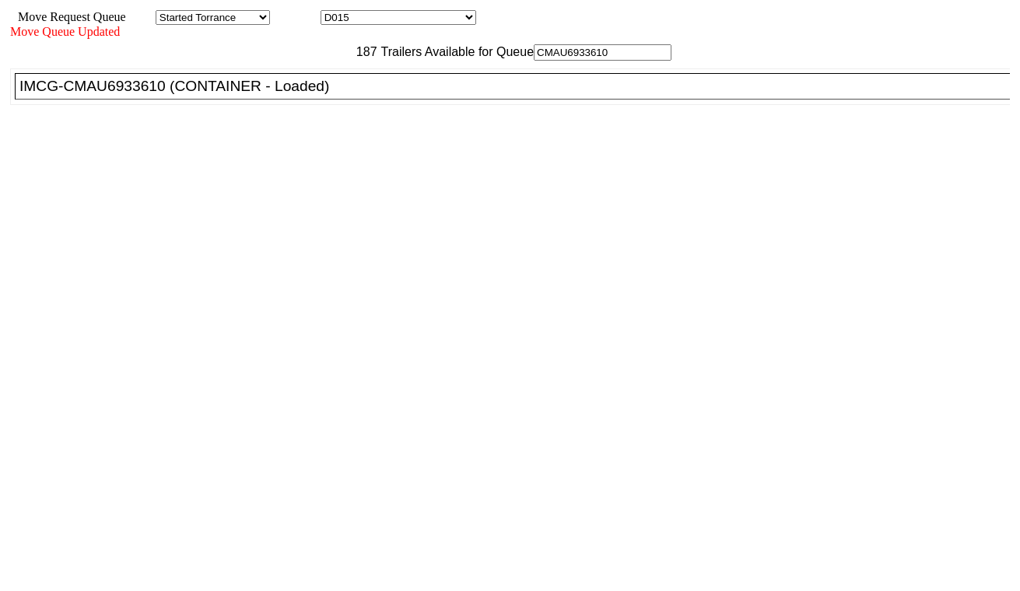
type input "CMAU6933610"
click at [322, 95] on div "IMCG-CMAU6933610 (CONTAINER - Loaded)" at bounding box center [518, 86] width 999 height 17
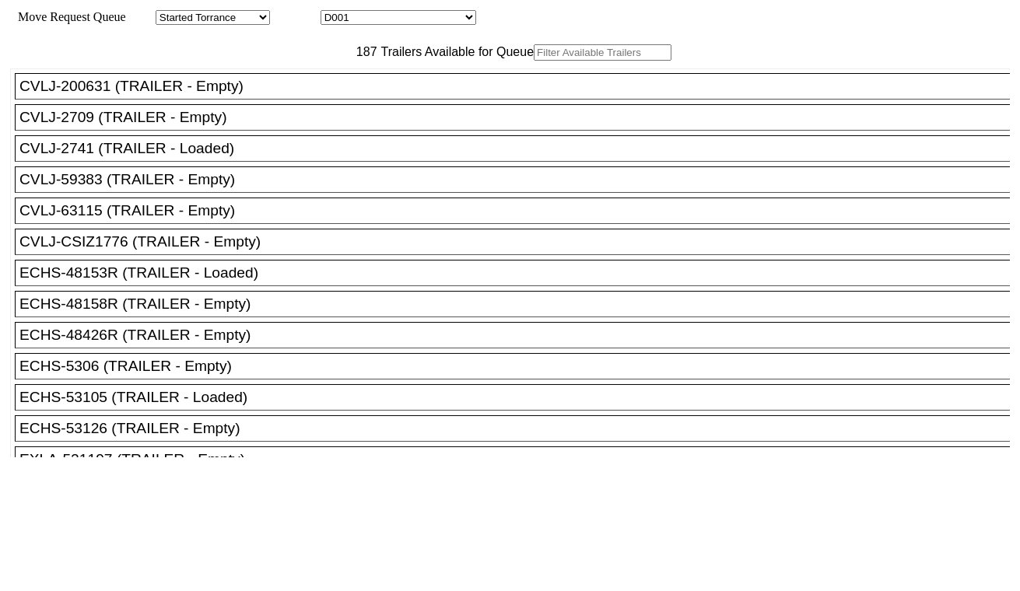
click at [382, 19] on select "D001 D002 D003 D004 D005 D006 D007 D008 D009 D010 D011 D012 D013 D014 D015 D016…" at bounding box center [398, 17] width 156 height 15
select select "3262"
click at [334, 12] on select "D001 D002 D003 D004 D005 D006 D007 D008 D009 D010 D011 D012 D013 D014 D015 D016…" at bounding box center [398, 17] width 156 height 15
click at [534, 61] on input "text" at bounding box center [603, 52] width 138 height 16
paste input "MSMU4739546"
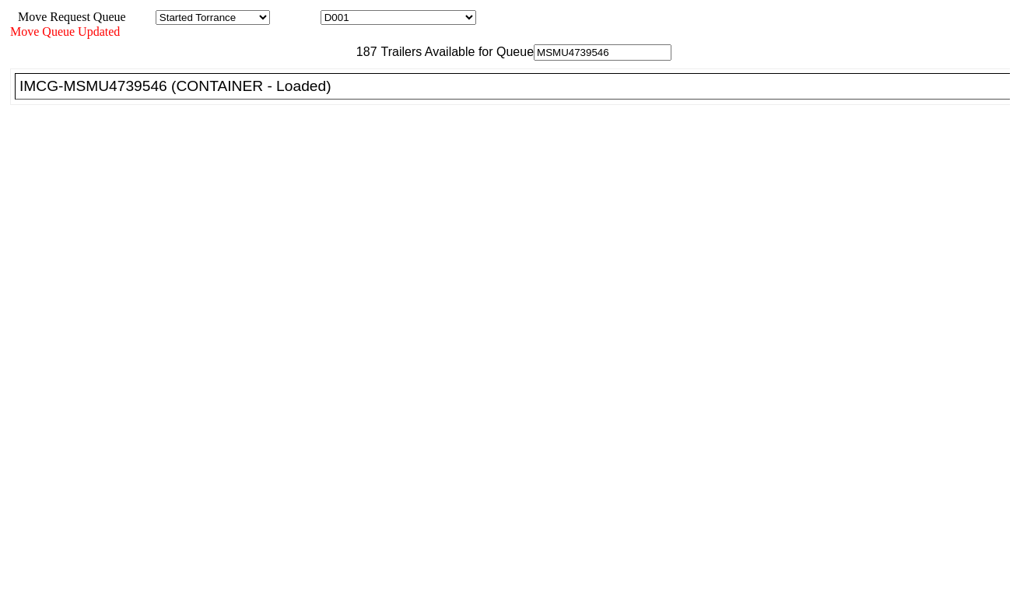
type input "MSMU4739546"
click at [322, 95] on div "IMCG-MSMU4739546 (CONTAINER - Loaded)" at bounding box center [518, 86] width 999 height 17
